Goal: Information Seeking & Learning: Learn about a topic

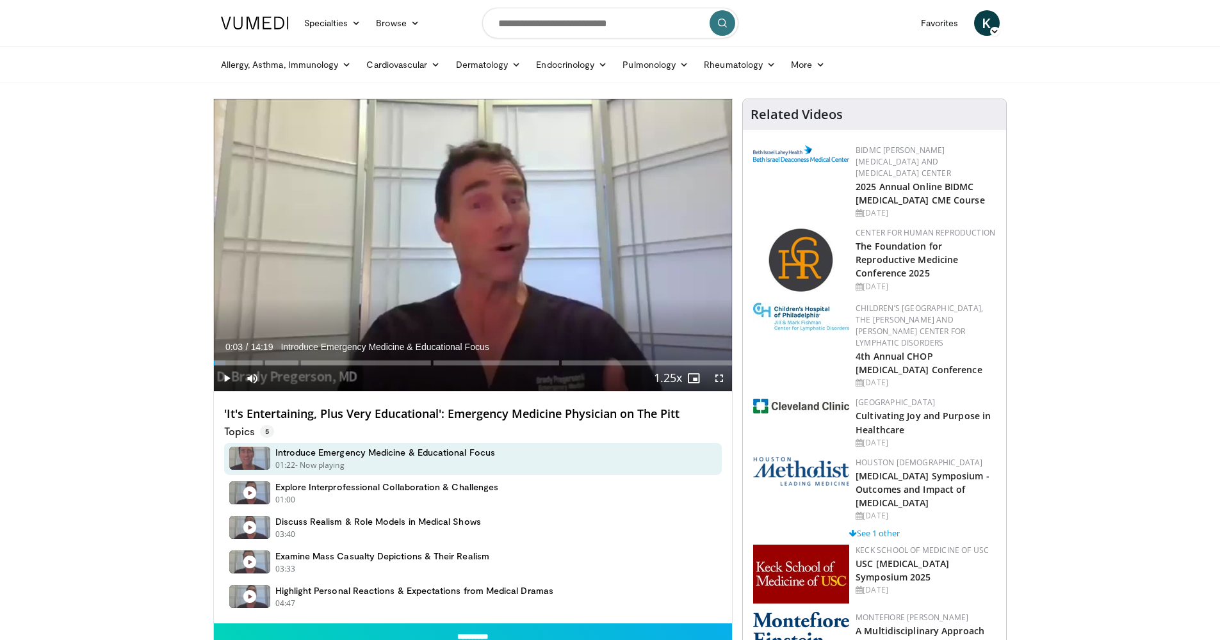
click at [261, 22] on img at bounding box center [255, 23] width 68 height 13
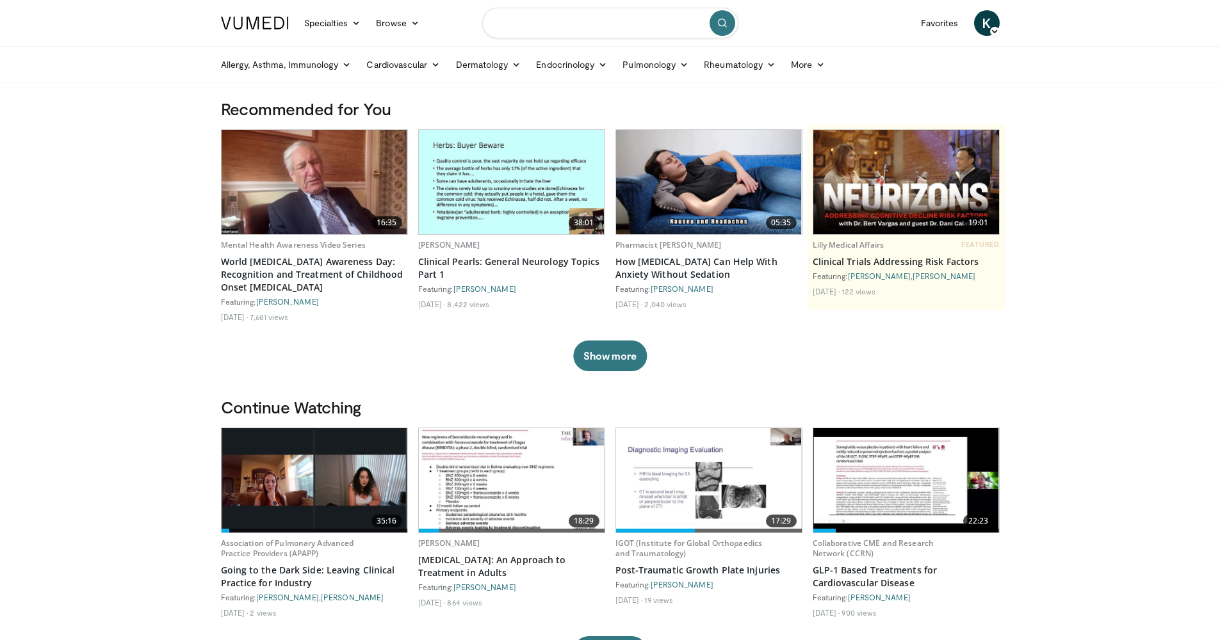
click at [624, 24] on input "Search topics, interventions" at bounding box center [610, 23] width 256 height 31
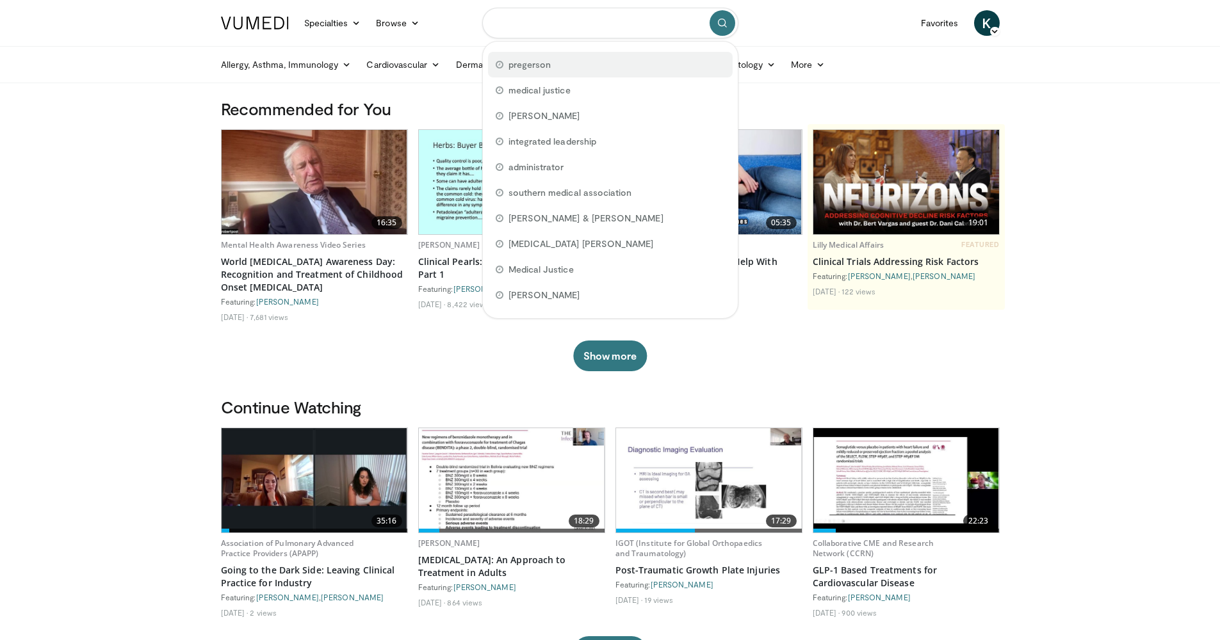
scroll to position [3, 0]
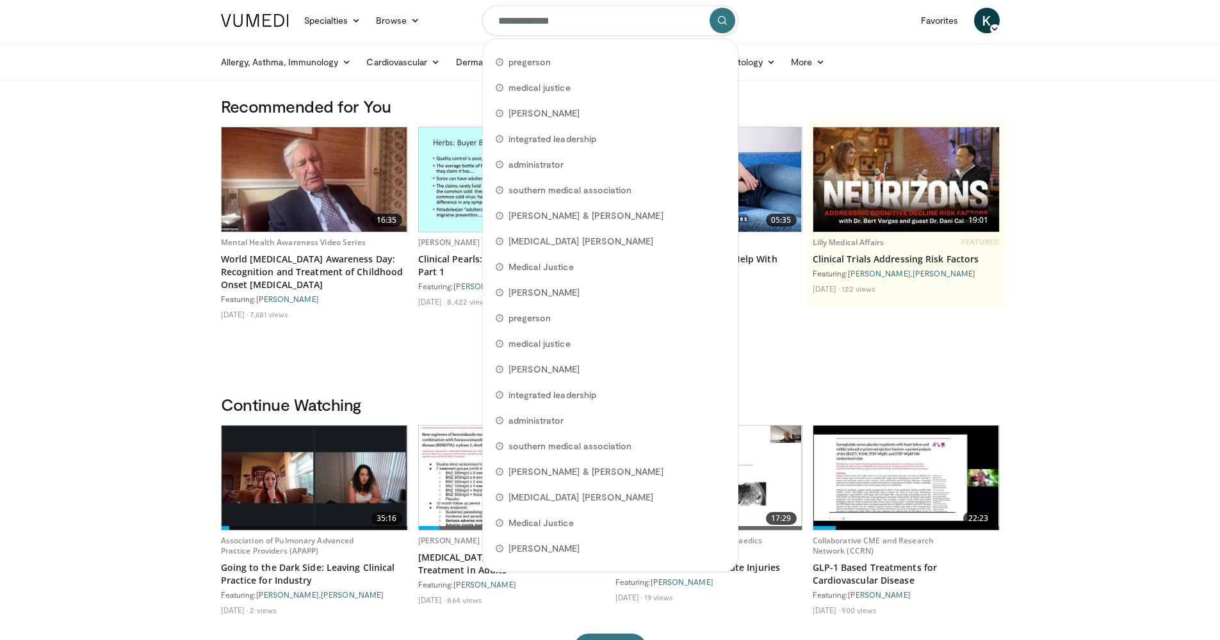
type input "**********"
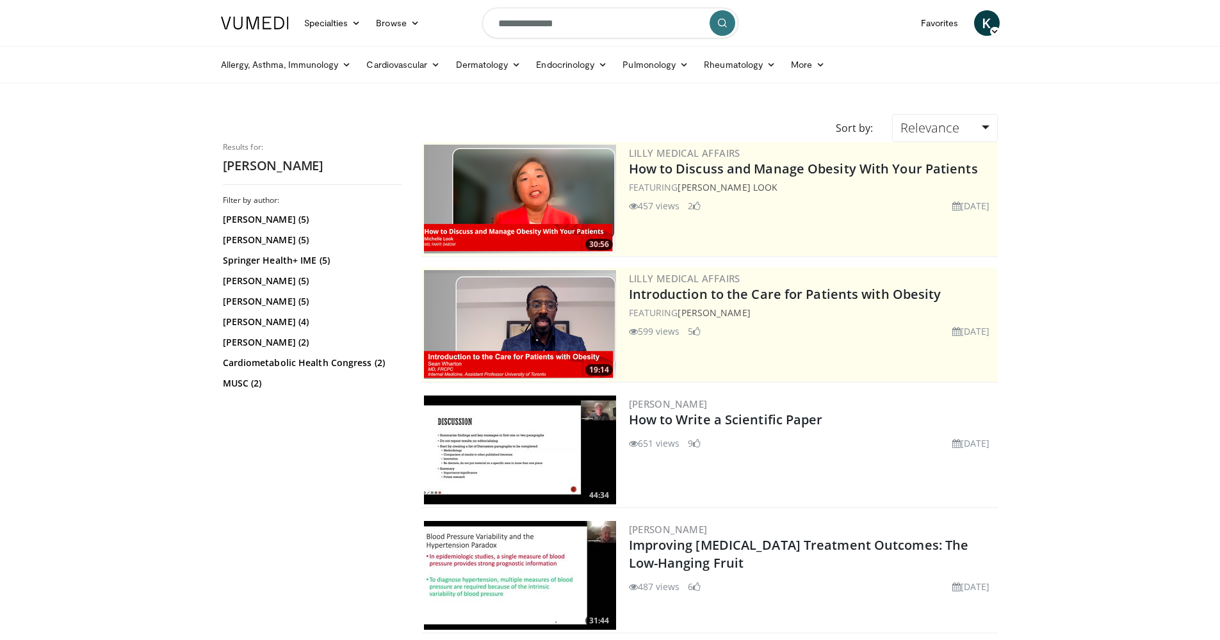
click at [602, 426] on img at bounding box center [520, 450] width 192 height 109
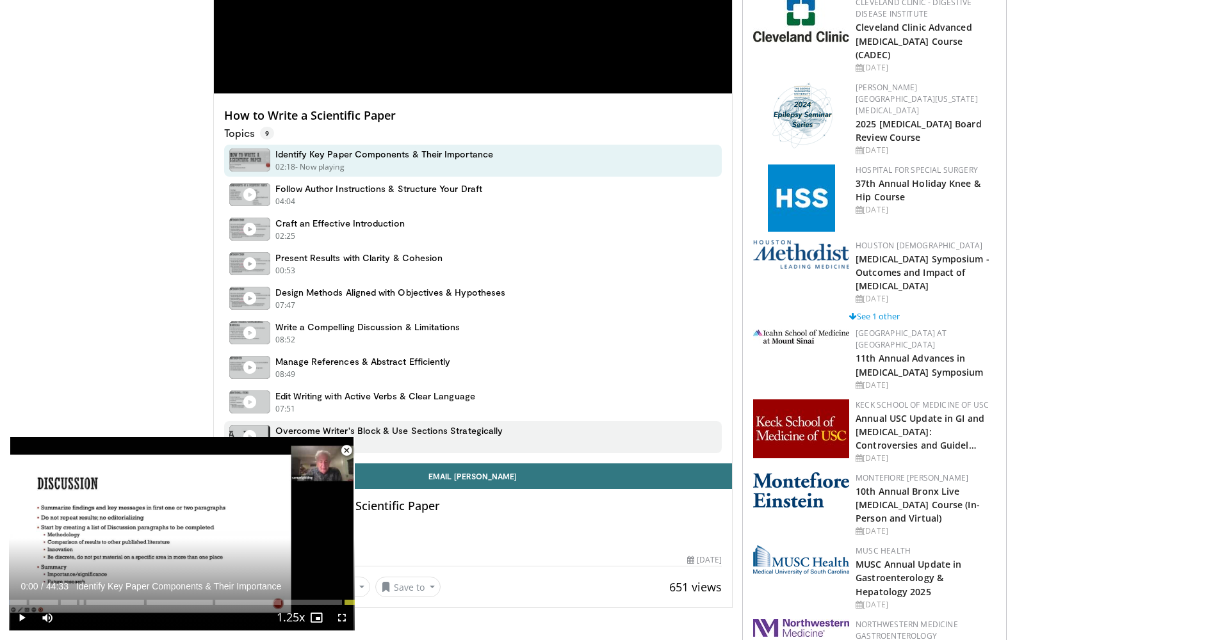
scroll to position [516, 0]
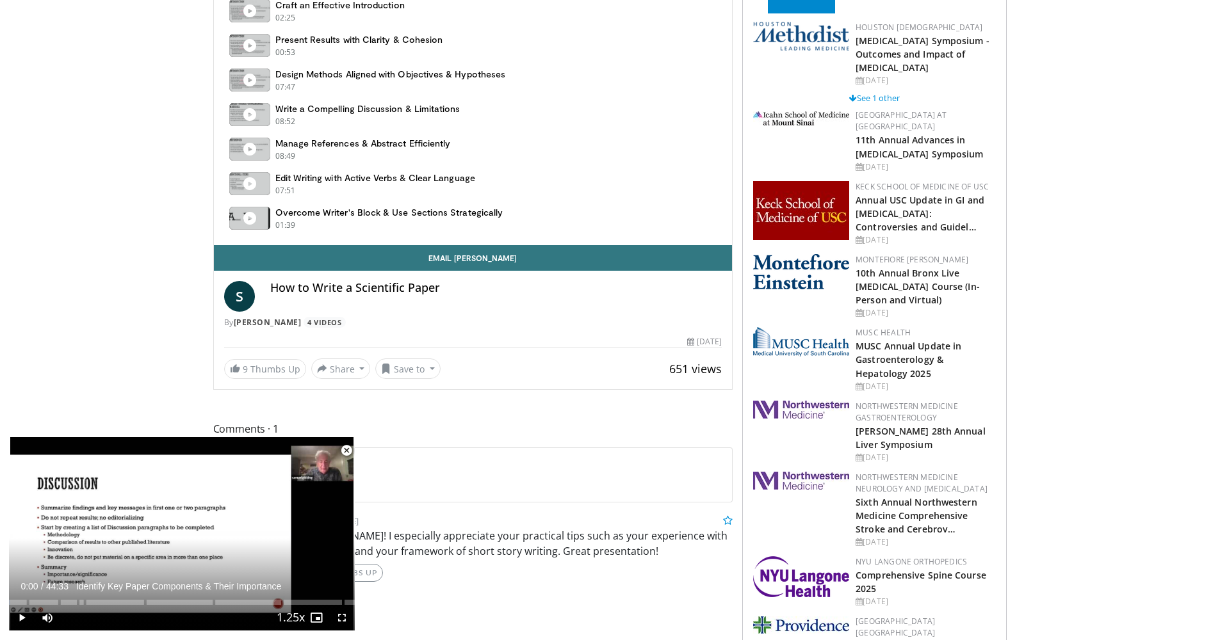
click at [347, 459] on span "Video Player" at bounding box center [347, 451] width 26 height 26
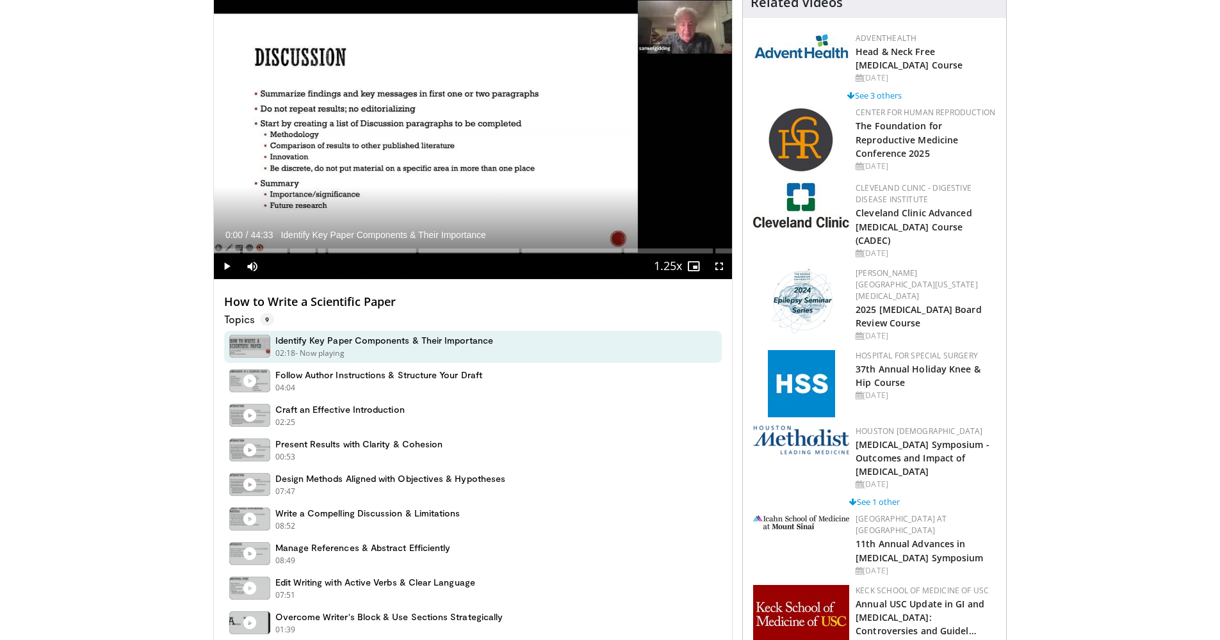
scroll to position [0, 0]
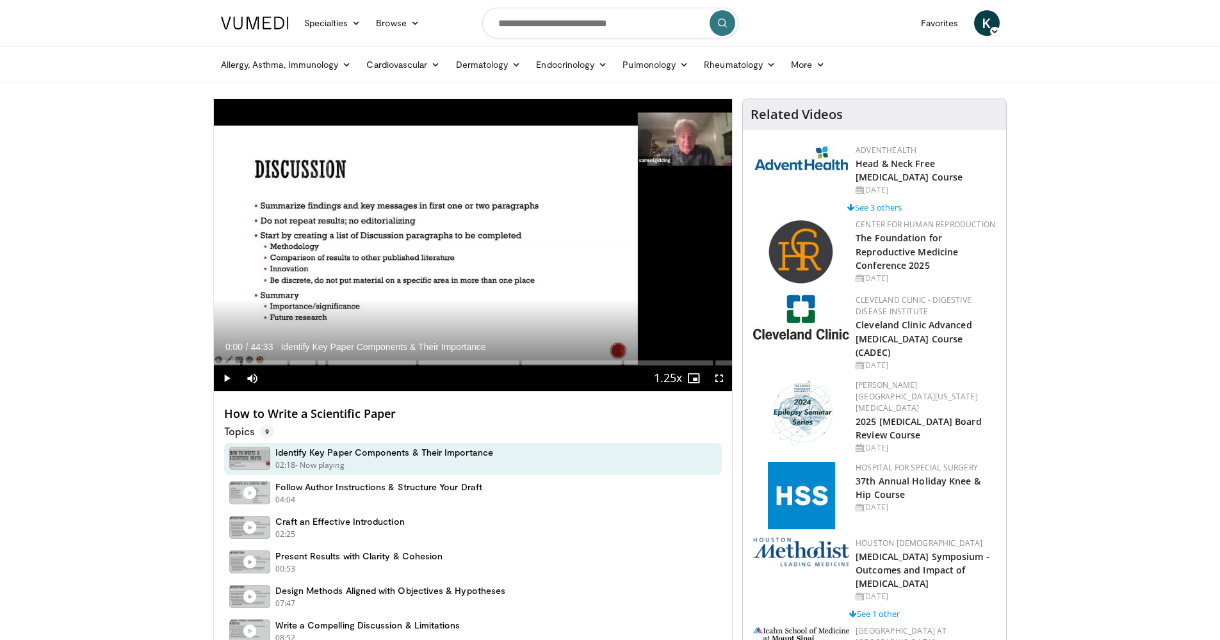
click at [262, 27] on img at bounding box center [255, 23] width 68 height 13
